Goal: Task Accomplishment & Management: Manage account settings

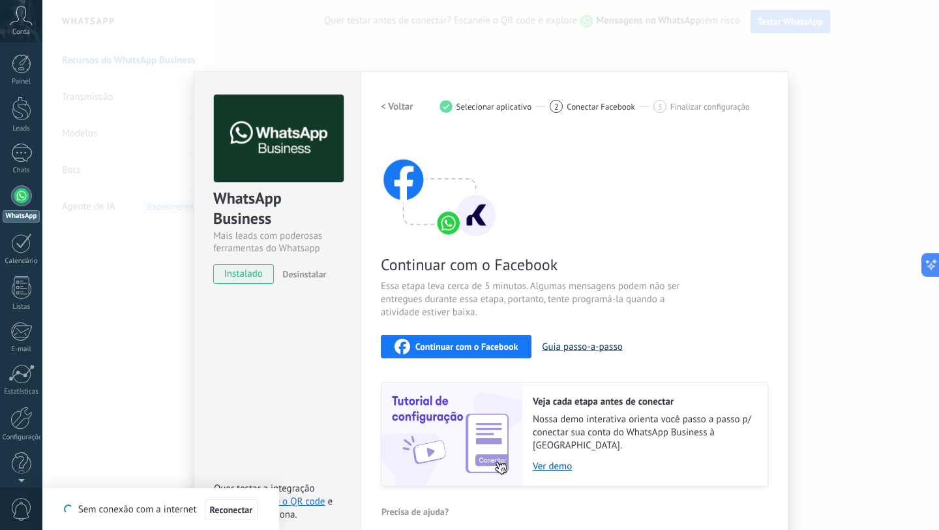
click at [592, 345] on button "Guia passo-a-passo" at bounding box center [582, 346] width 80 height 12
click at [819, 82] on div "WhatsApp Business Mais leads com poderosas ferramentas do Whatsapp instalado De…" at bounding box center [490, 265] width 897 height 530
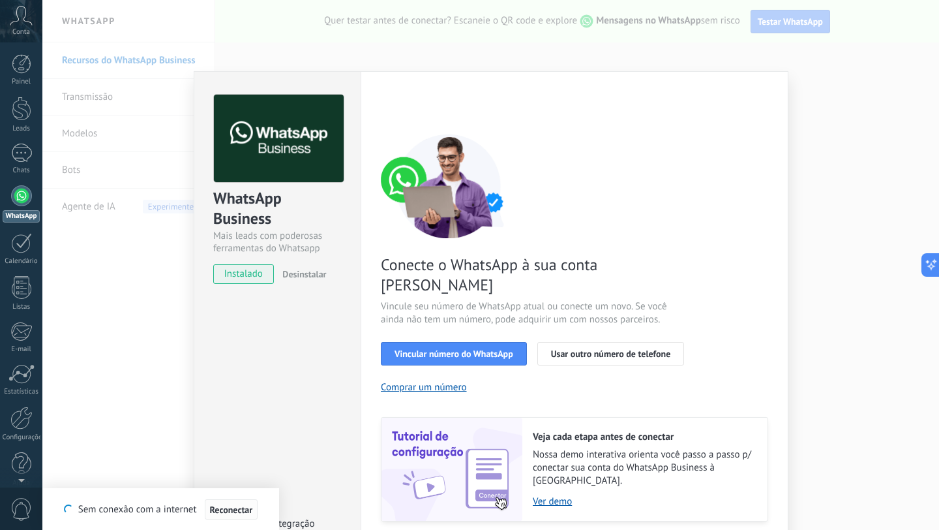
click at [231, 510] on span "Reconectar" at bounding box center [231, 509] width 43 height 9
click at [607, 349] on span "Usar outro número de telefone" at bounding box center [611, 353] width 120 height 9
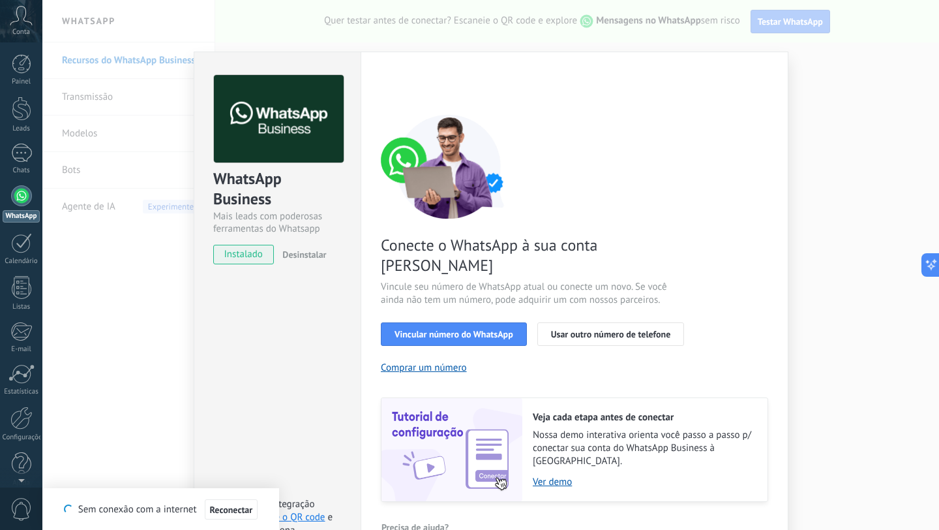
click at [20, 505] on span "0" at bounding box center [21, 509] width 22 height 23
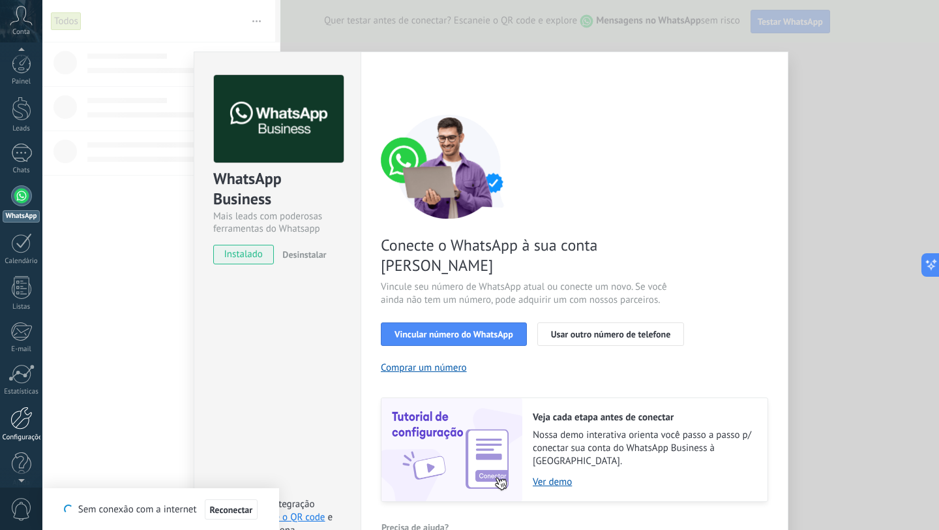
click at [23, 417] on div at bounding box center [21, 417] width 22 height 23
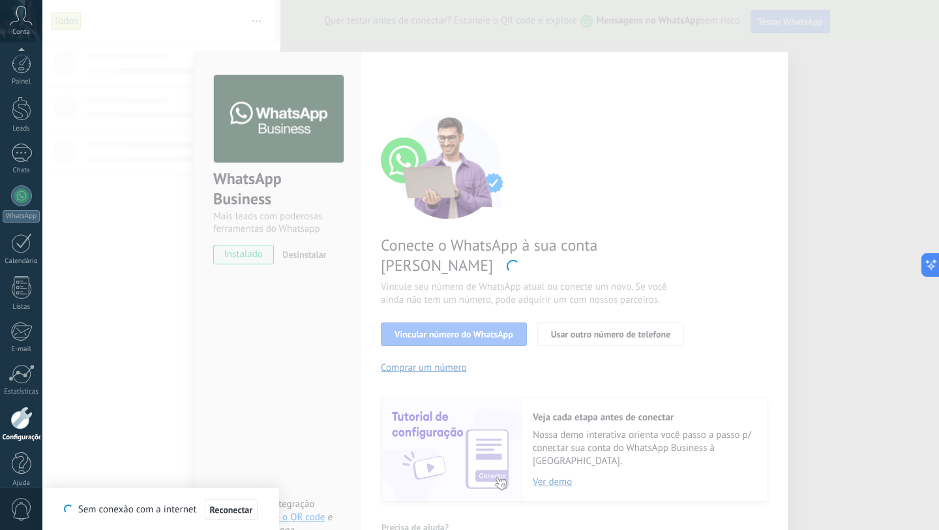
scroll to position [13, 0]
click at [22, 455] on div at bounding box center [22, 450] width 20 height 23
